Goal: Task Accomplishment & Management: Manage account settings

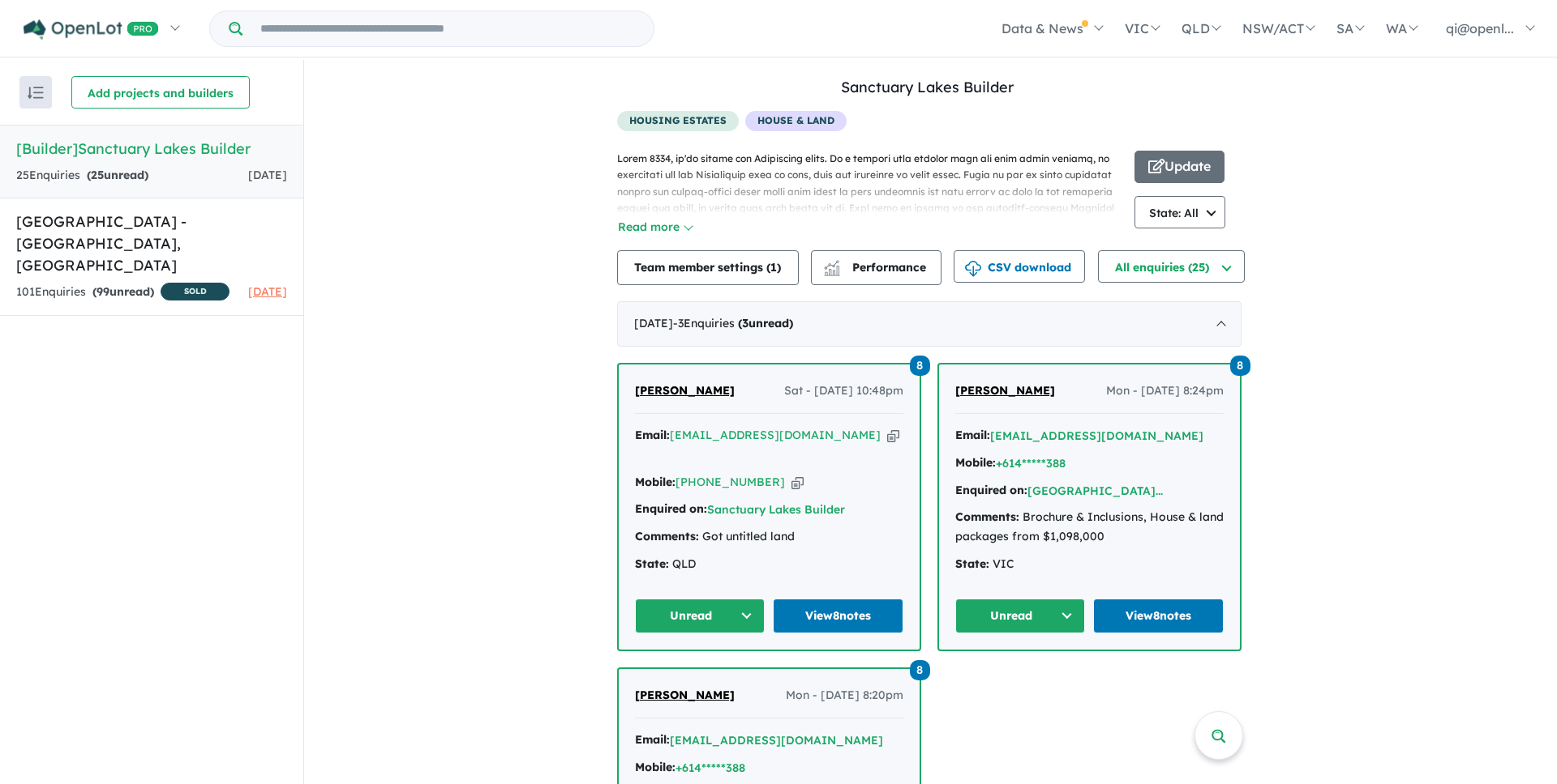
click at [248, 180] on span "[DATE]" at bounding box center [267, 175] width 39 height 15
click at [1005, 275] on button "CSV download" at bounding box center [1019, 266] width 132 height 32
click at [1003, 193] on p at bounding box center [876, 233] width 517 height 165
click at [1002, 190] on p at bounding box center [876, 233] width 517 height 165
click at [917, 85] on link "Sanctuary Lakes Builder" at bounding box center [927, 87] width 173 height 18
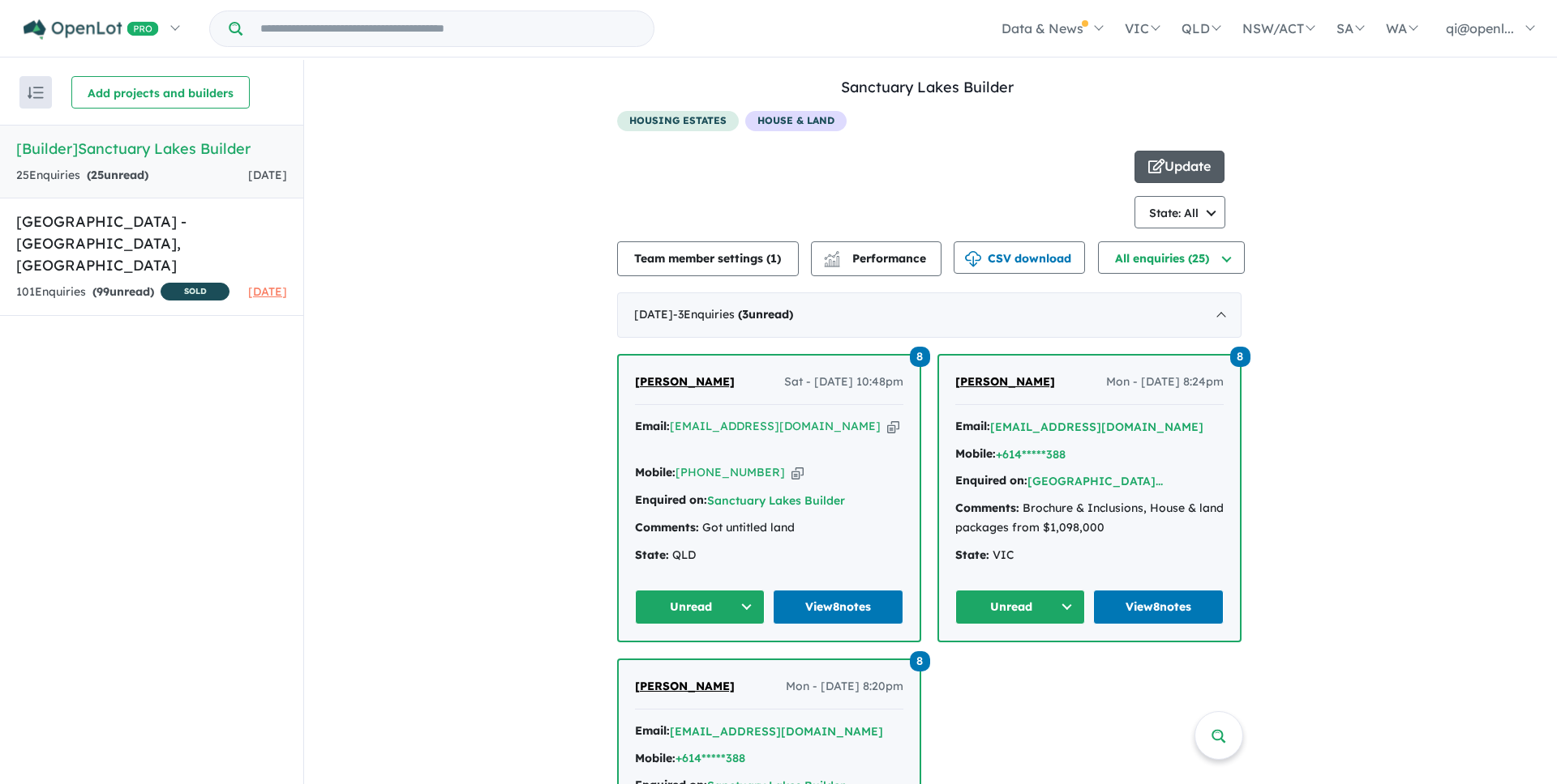
click at [1179, 164] on button "Update" at bounding box center [1179, 166] width 90 height 32
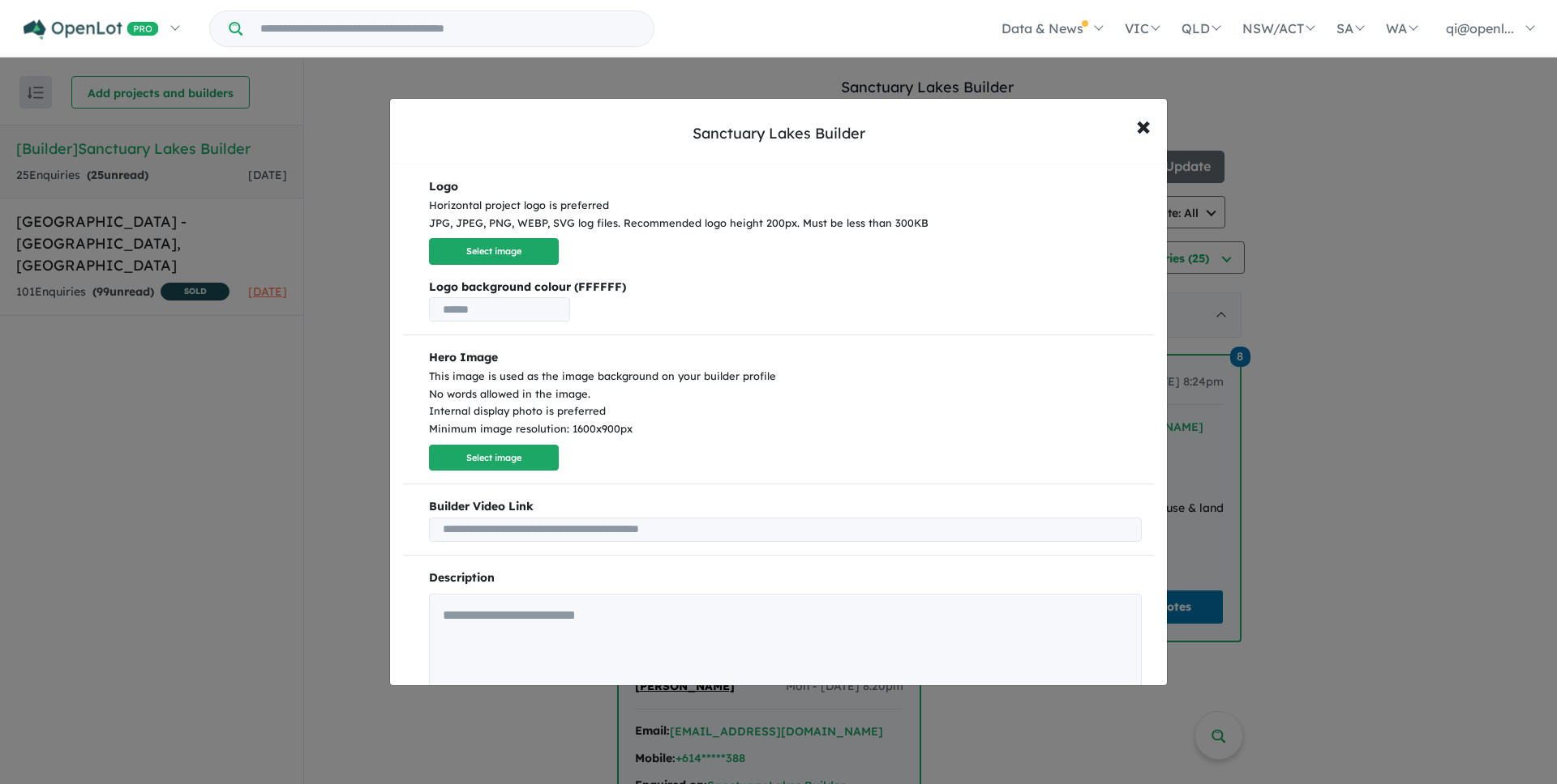
scroll to position [146, 0]
